Goal: Find specific page/section: Find specific page/section

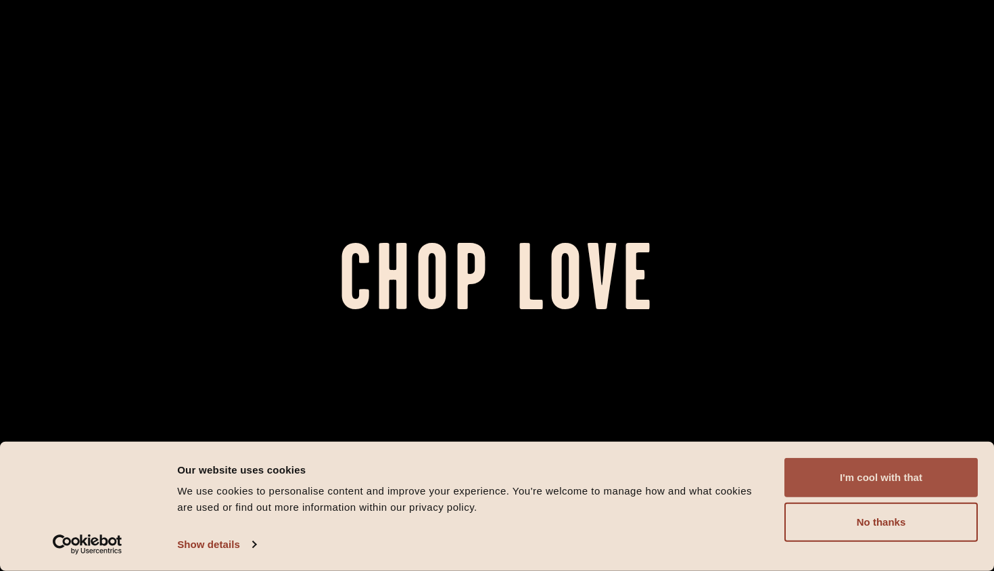
click at [849, 479] on button "I'm cool with that" at bounding box center [880, 477] width 193 height 39
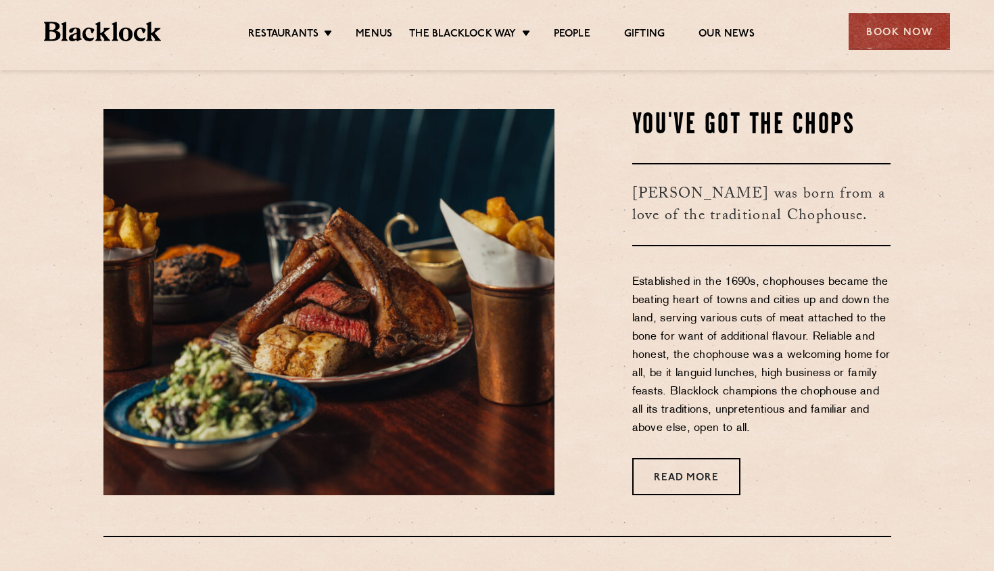
scroll to position [504, 0]
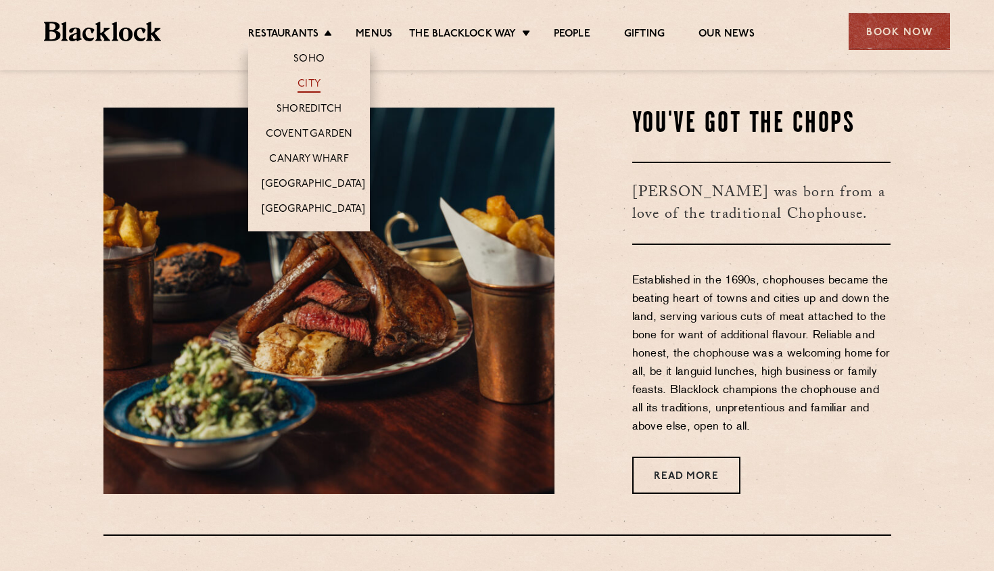
click at [306, 85] on link "City" at bounding box center [308, 85] width 23 height 15
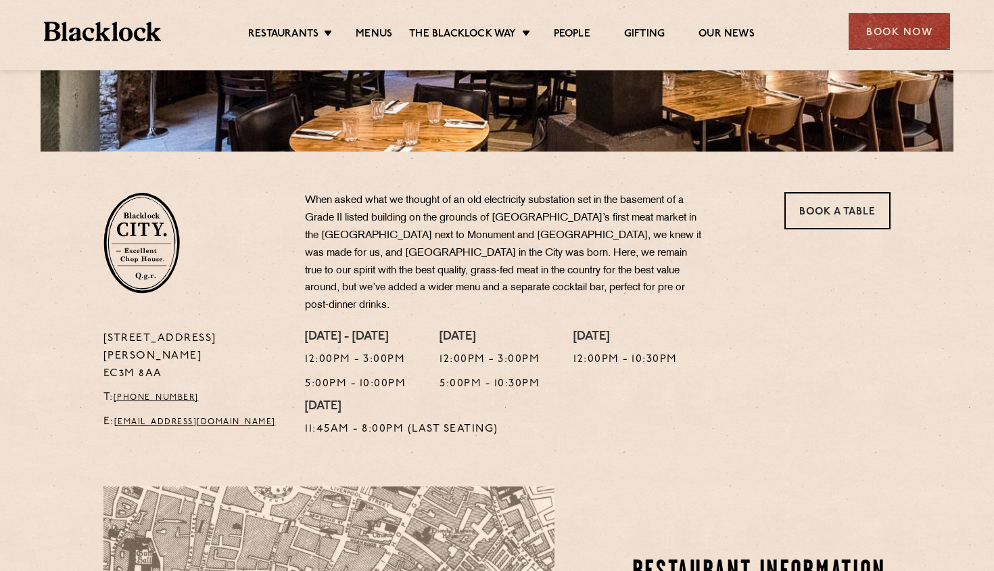
scroll to position [335, 0]
drag, startPoint x: 161, startPoint y: 334, endPoint x: 101, endPoint y: 333, distance: 60.2
click at [101, 333] on div "13 Philpot Lane EC3M 8AA T: +44 20 7998 7676 E: city@theblacklock.com" at bounding box center [194, 387] width 202 height 115
copy p "EC3M 8AA"
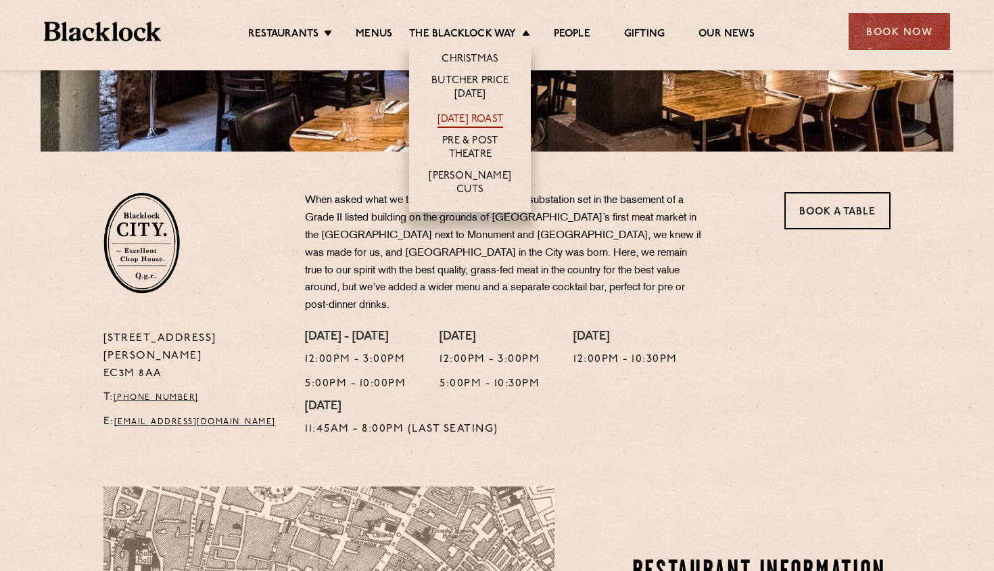
click at [462, 119] on link "[DATE] Roast" at bounding box center [470, 120] width 66 height 15
